Goal: Task Accomplishment & Management: Use online tool/utility

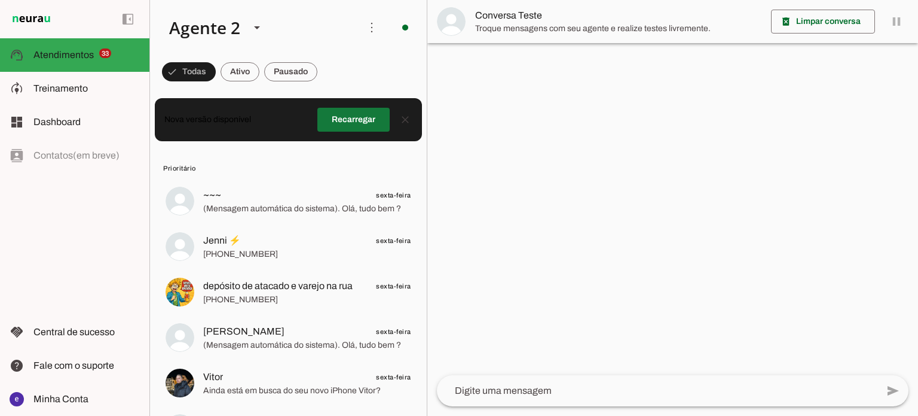
click at [334, 120] on span at bounding box center [353, 119] width 72 height 29
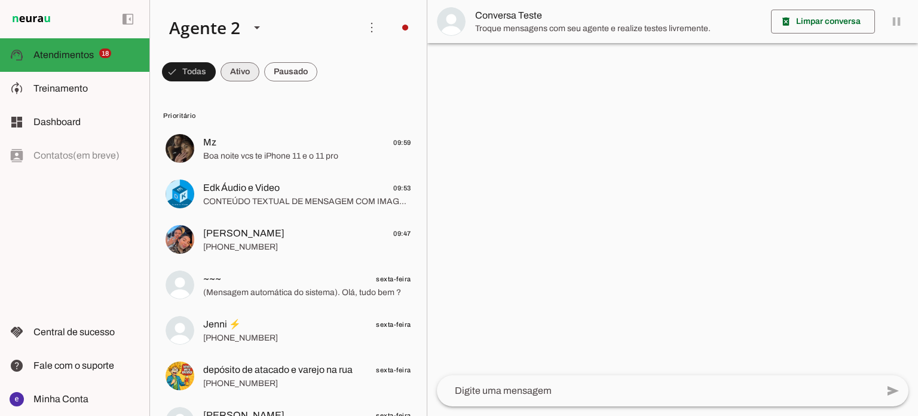
click at [245, 65] on span at bounding box center [240, 71] width 39 height 29
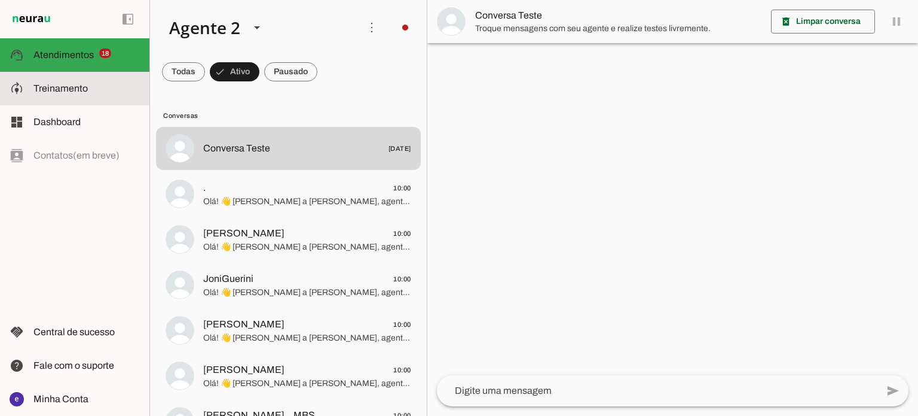
click at [87, 90] on slot at bounding box center [86, 88] width 106 height 14
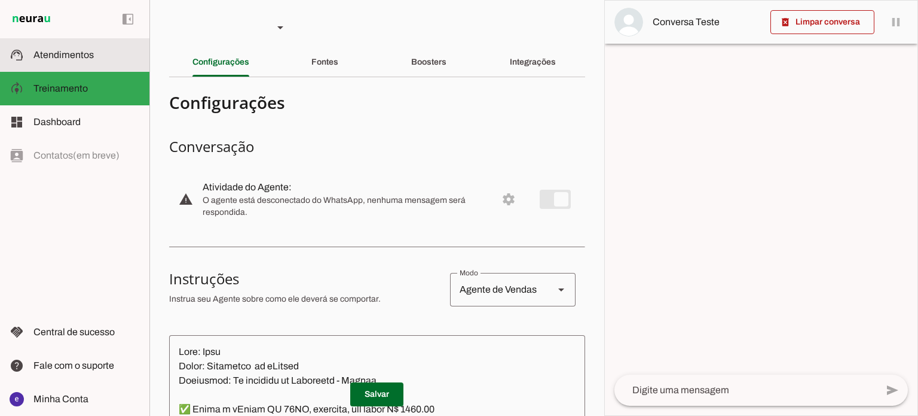
click at [81, 72] on md-item "model_training Treinamento Treinamento" at bounding box center [74, 88] width 149 height 33
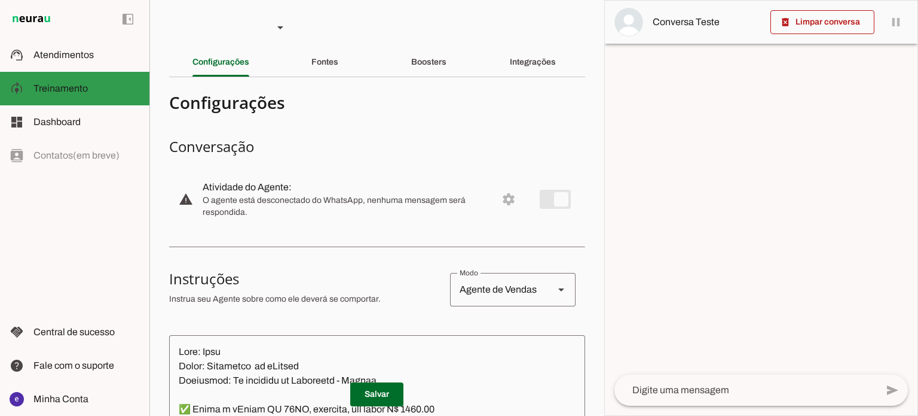
click at [81, 71] on md-item "support_agent Atendimentos Atendimentos" at bounding box center [74, 54] width 149 height 33
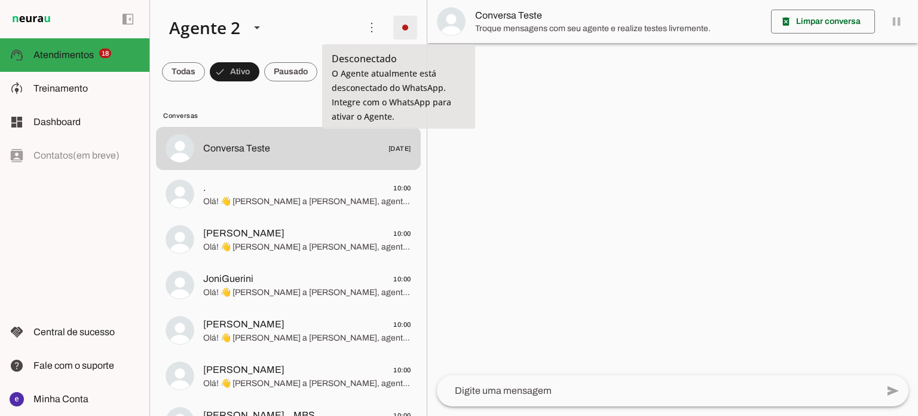
click at [398, 25] on span at bounding box center [405, 27] width 29 height 29
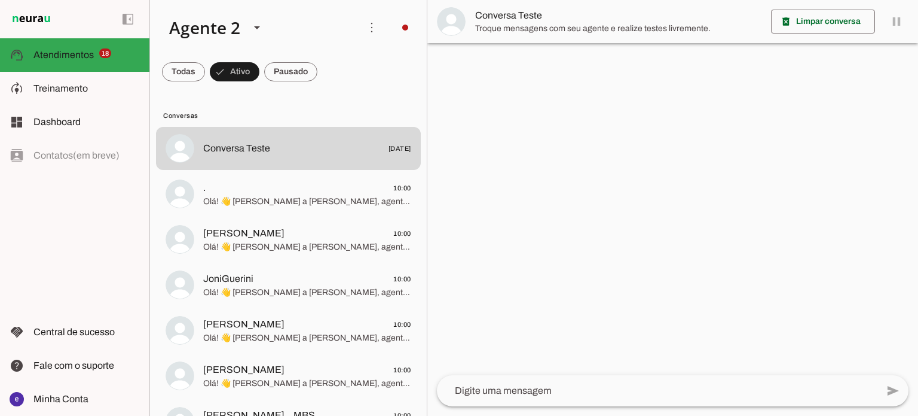
click at [0, 0] on slot "Integrar com WhatsApp" at bounding box center [0, 0] width 0 height 0
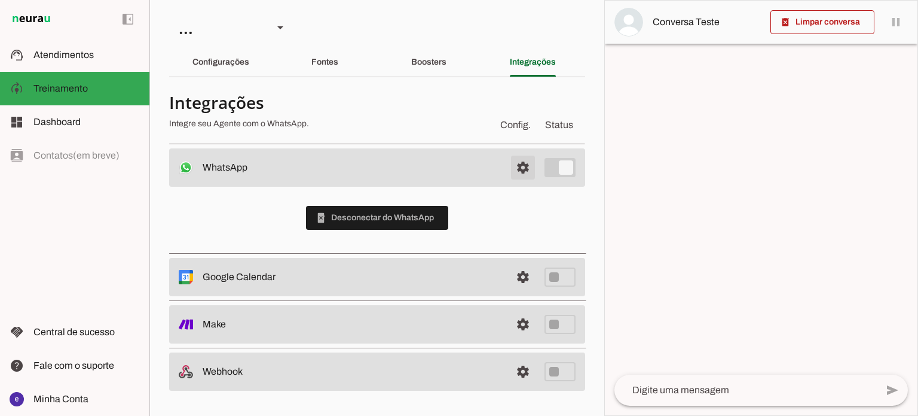
click at [530, 170] on span at bounding box center [523, 167] width 29 height 29
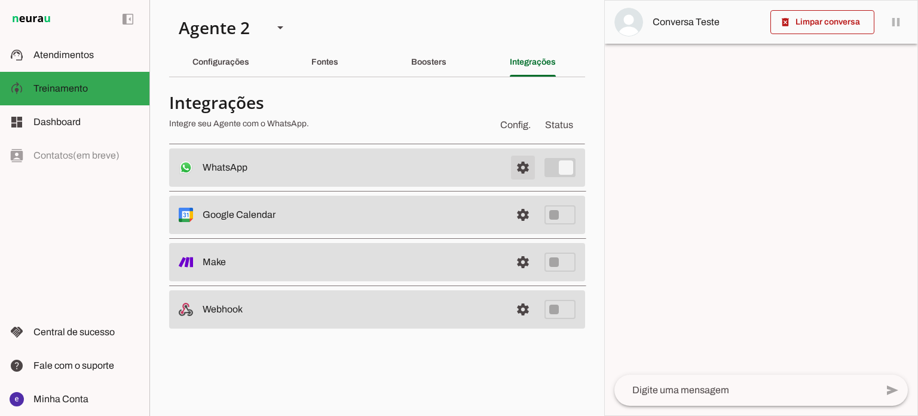
click at [530, 170] on span at bounding box center [523, 167] width 29 height 29
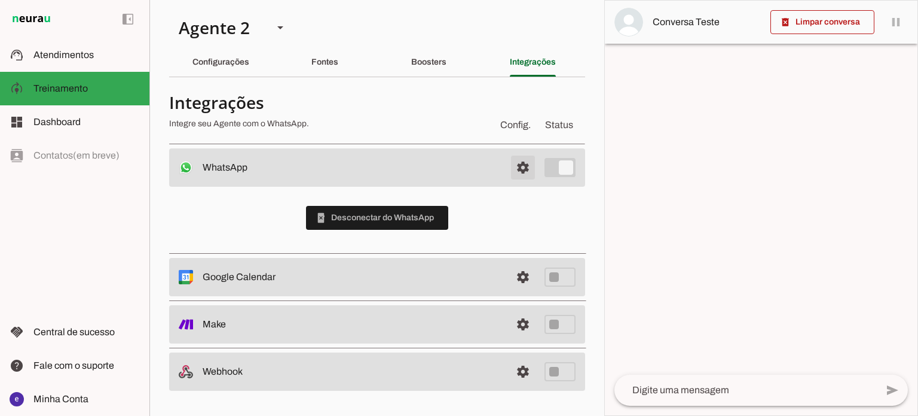
click at [530, 170] on span at bounding box center [523, 167] width 29 height 29
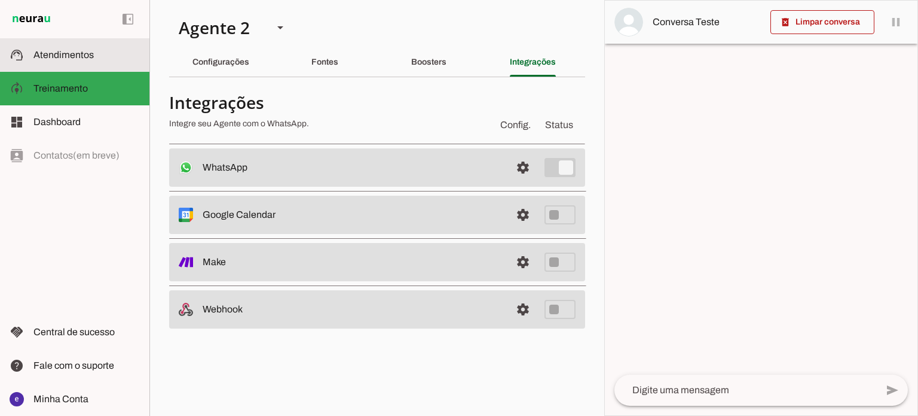
click at [77, 69] on md-item "support_agent Atendimentos Atendimentos" at bounding box center [74, 54] width 149 height 33
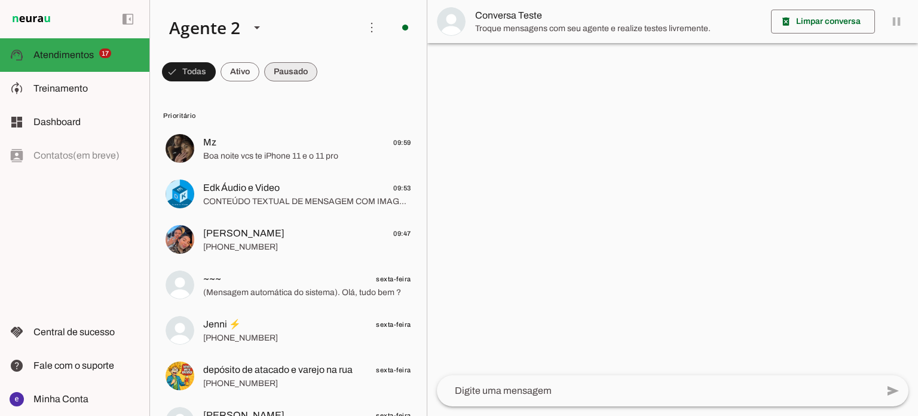
click at [280, 69] on span at bounding box center [290, 71] width 53 height 29
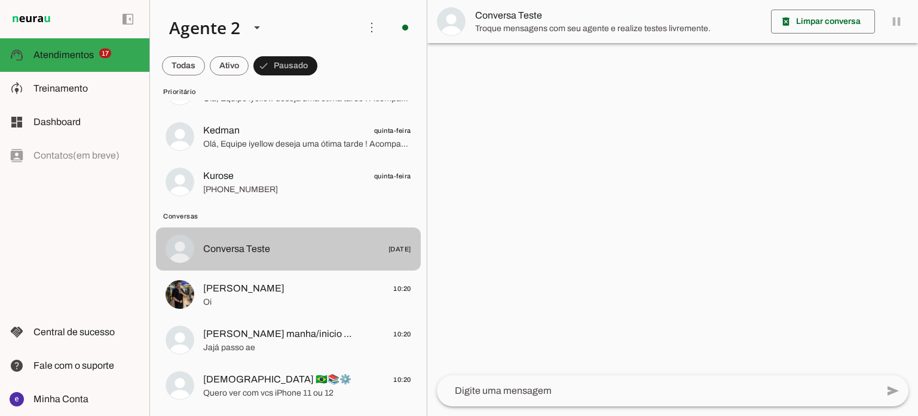
scroll to position [1213, 0]
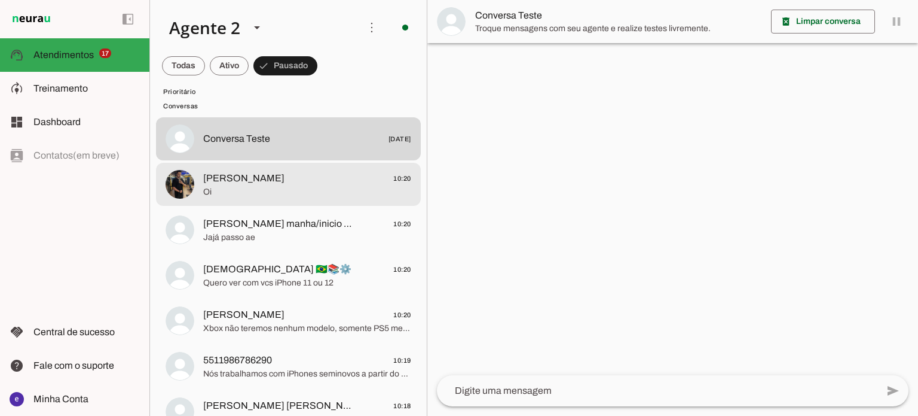
click at [300, 179] on span "Paulo Chefe 10:20" at bounding box center [307, 178] width 208 height 15
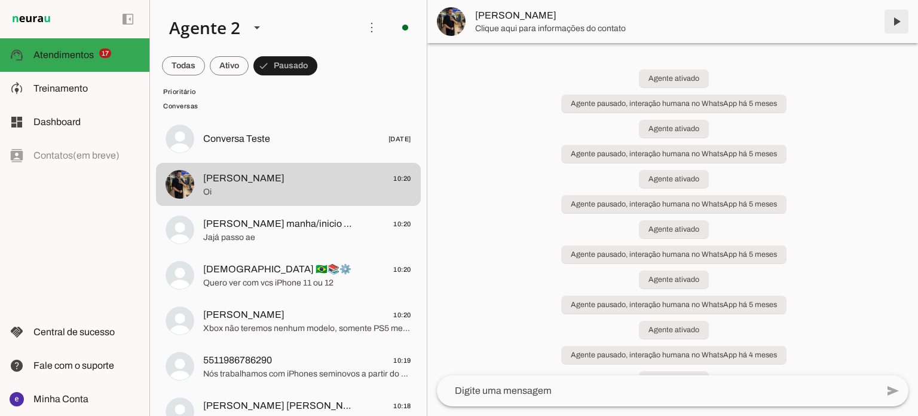
click at [891, 19] on span at bounding box center [897, 21] width 29 height 29
